Goal: Task Accomplishment & Management: Manage account settings

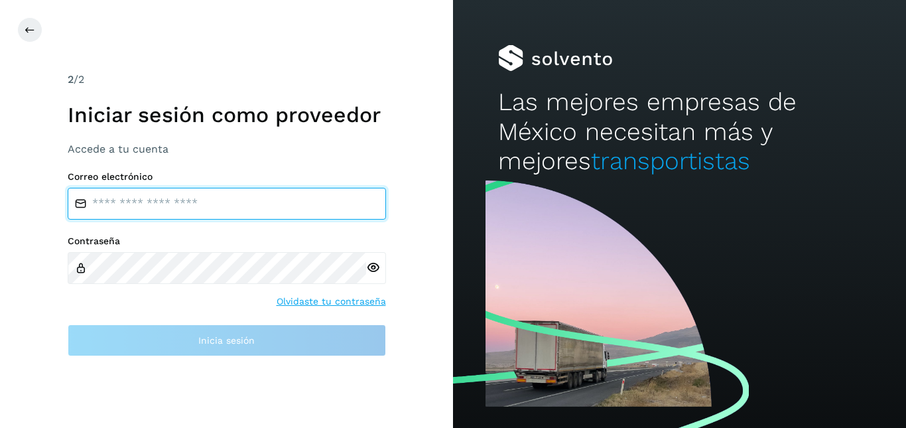
click at [200, 200] on input "email" at bounding box center [227, 204] width 318 height 32
type input "**********"
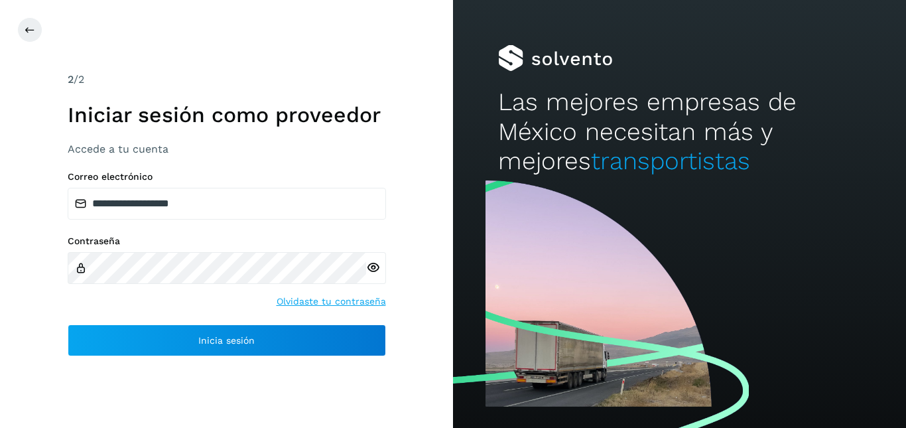
click at [376, 261] on icon at bounding box center [373, 268] width 14 height 14
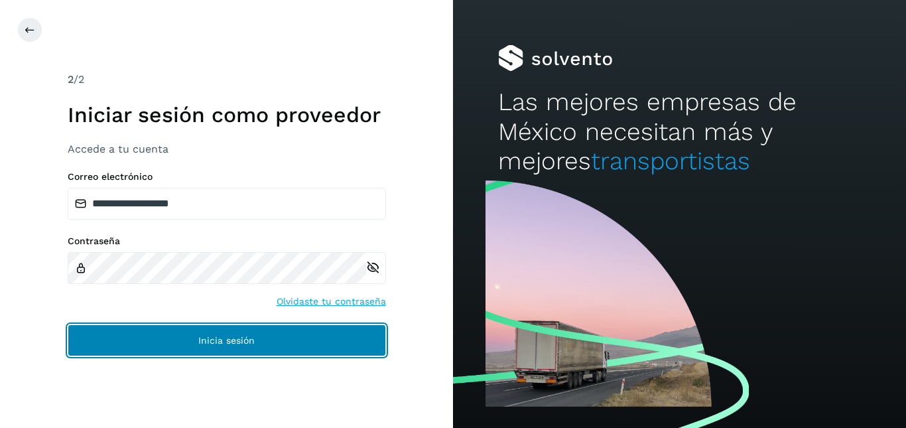
click at [281, 339] on button "Inicia sesión" at bounding box center [227, 340] width 318 height 32
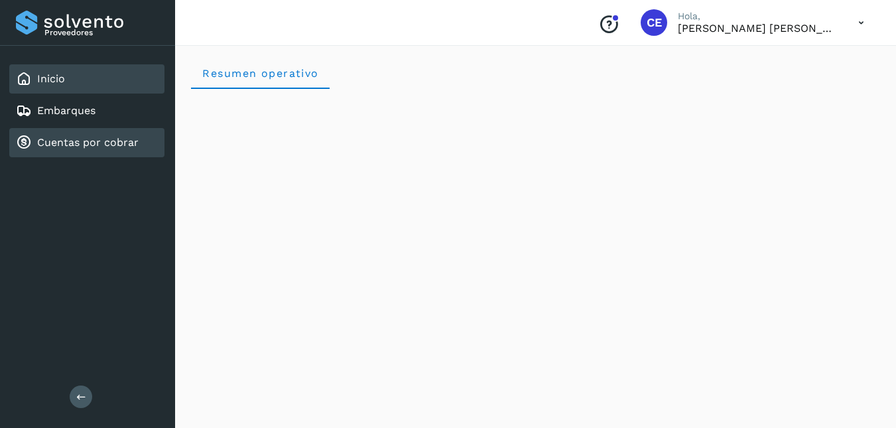
click at [82, 140] on link "Cuentas por cobrar" at bounding box center [88, 142] width 102 height 13
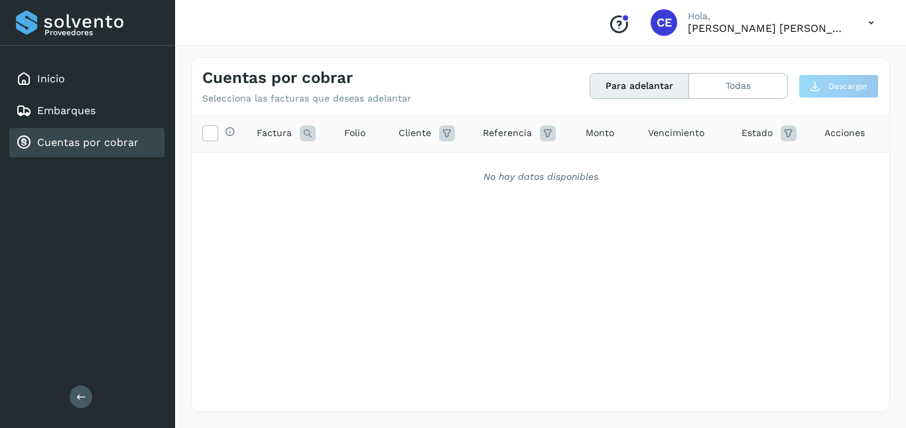
click at [871, 28] on icon at bounding box center [871, 22] width 27 height 27
click at [759, 57] on div "Cerrar sesión" at bounding box center [806, 59] width 158 height 25
